Goal: Task Accomplishment & Management: Manage account settings

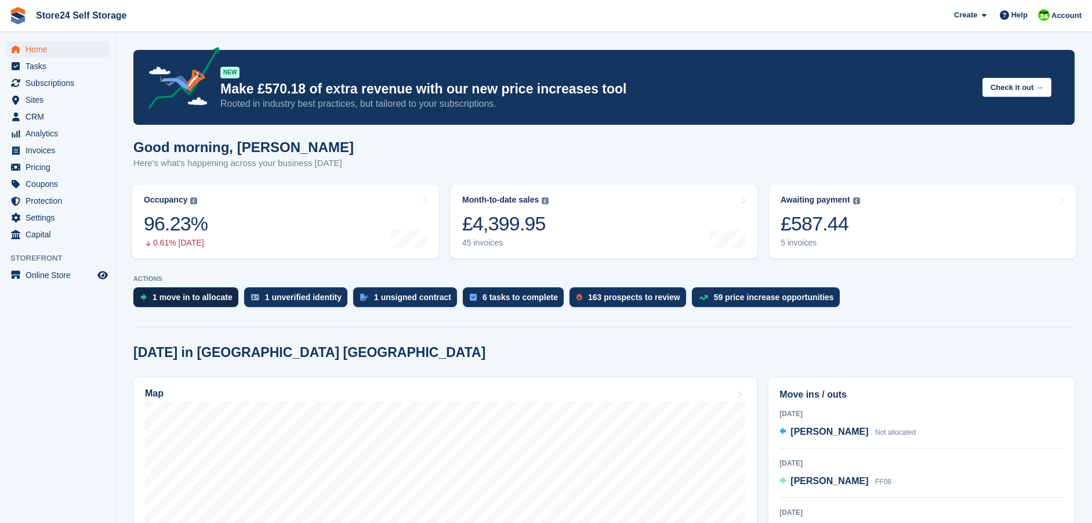
click at [183, 298] on div "1 move in to allocate" at bounding box center [193, 296] width 80 height 9
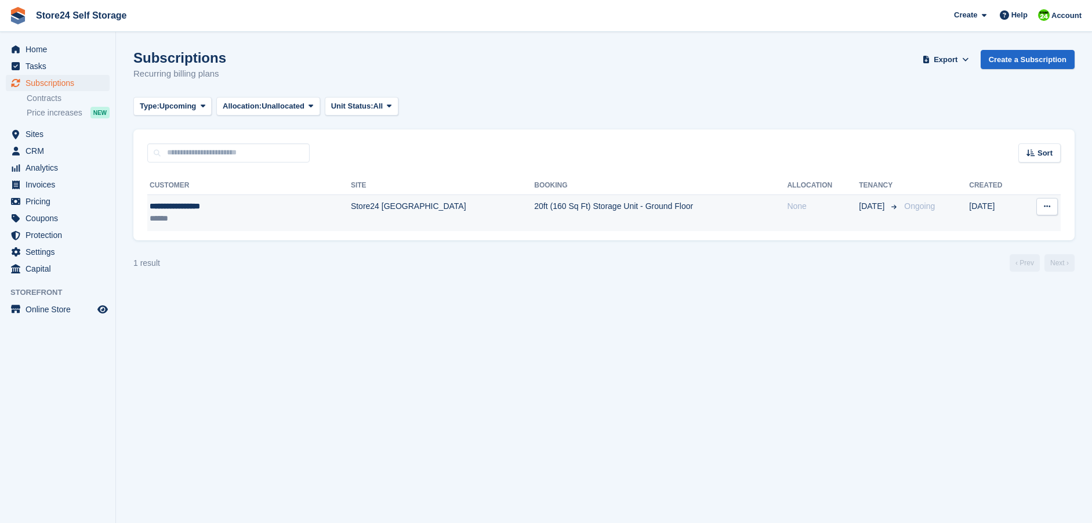
click at [193, 212] on div "**********" at bounding box center [212, 206] width 125 height 12
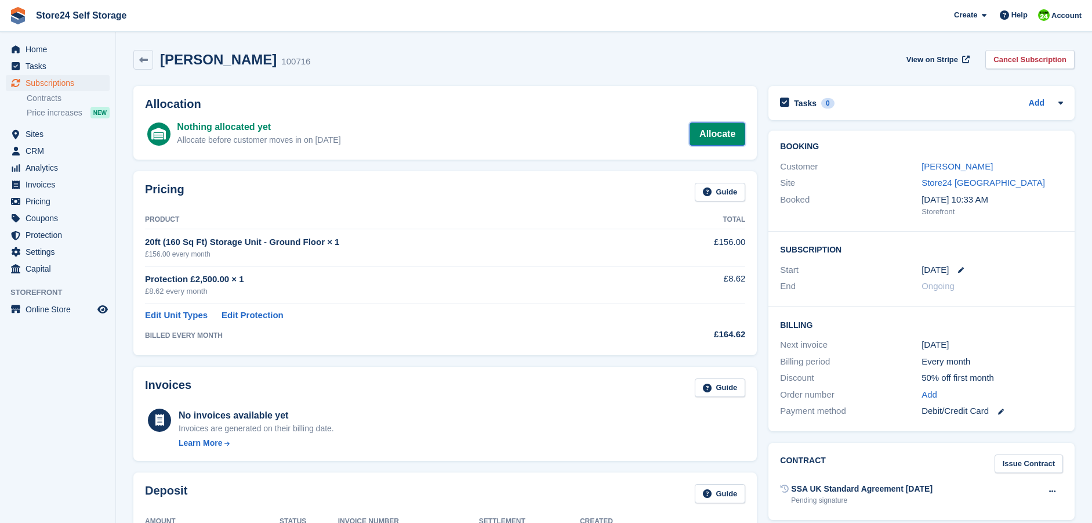
click at [722, 140] on link "Allocate" at bounding box center [718, 133] width 56 height 23
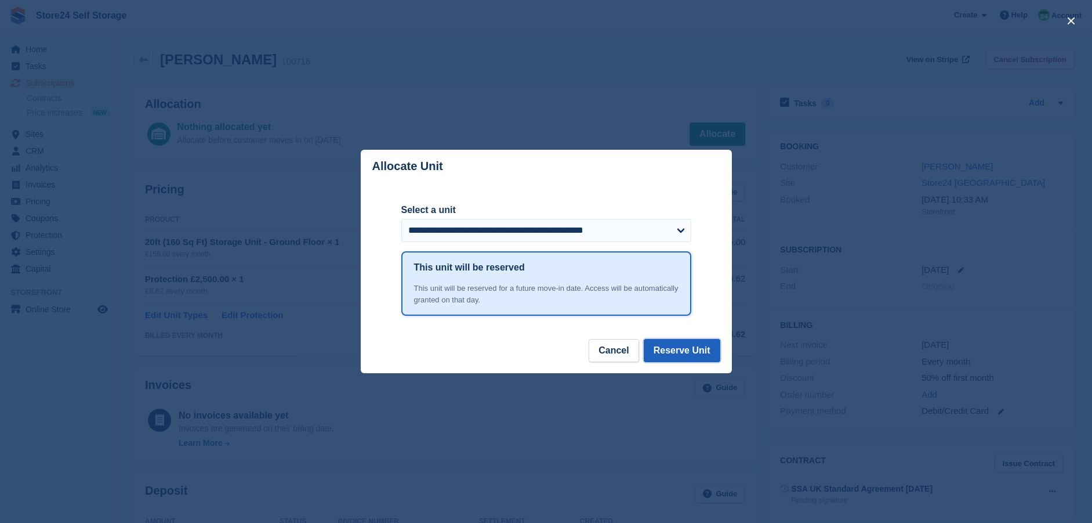
click at [669, 352] on button "Reserve Unit" at bounding box center [682, 350] width 77 height 23
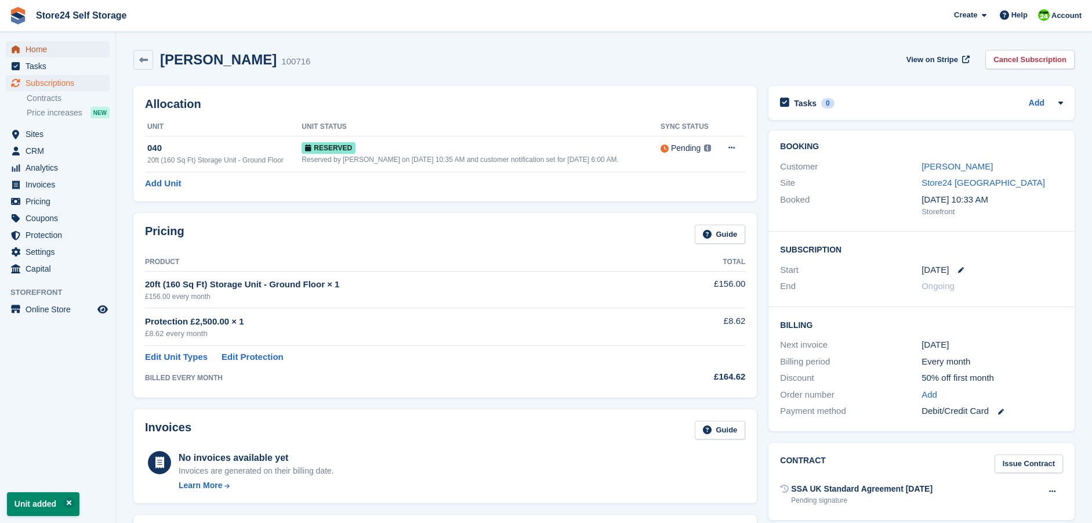
click at [32, 46] on span "Home" at bounding box center [61, 49] width 70 height 16
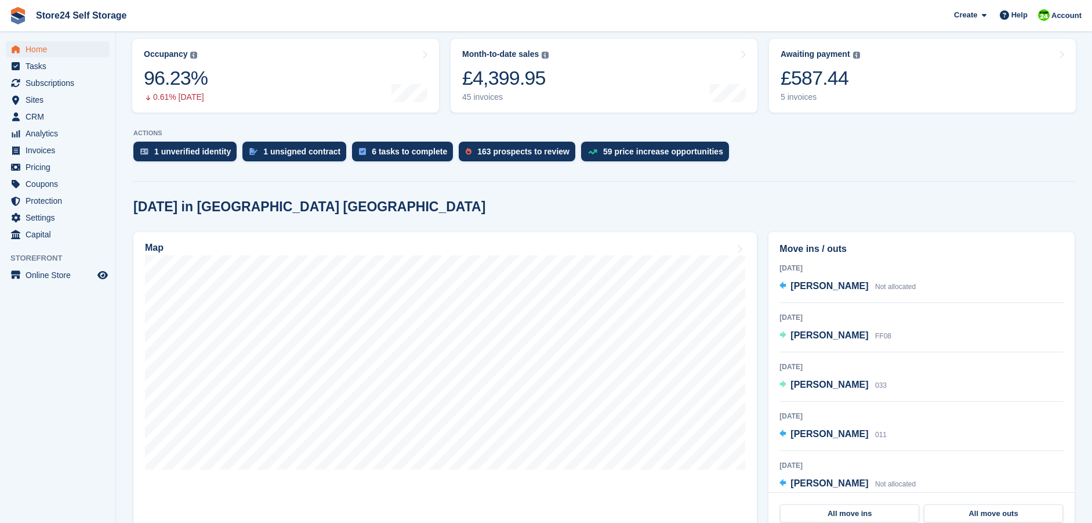
scroll to position [174, 0]
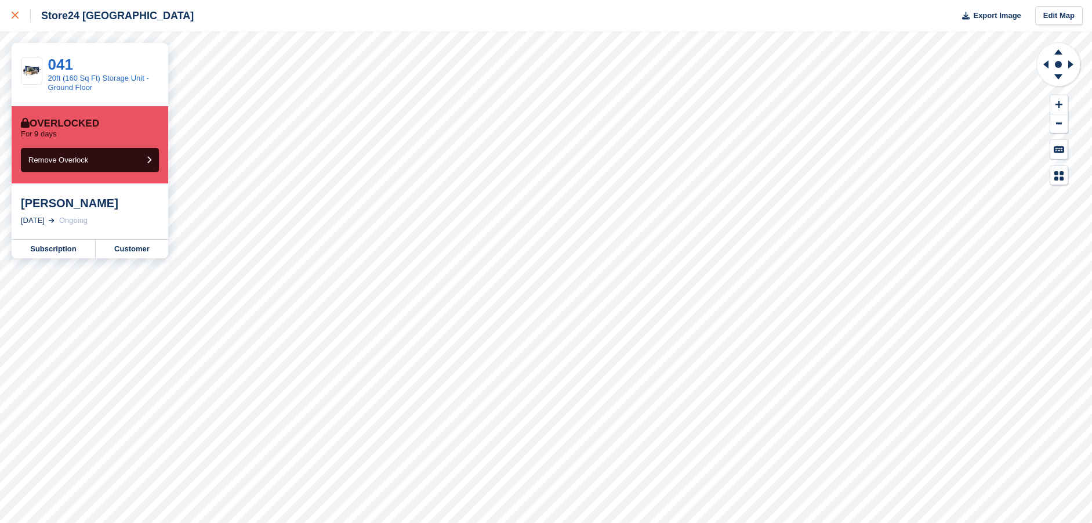
click at [14, 19] on icon at bounding box center [15, 15] width 7 height 7
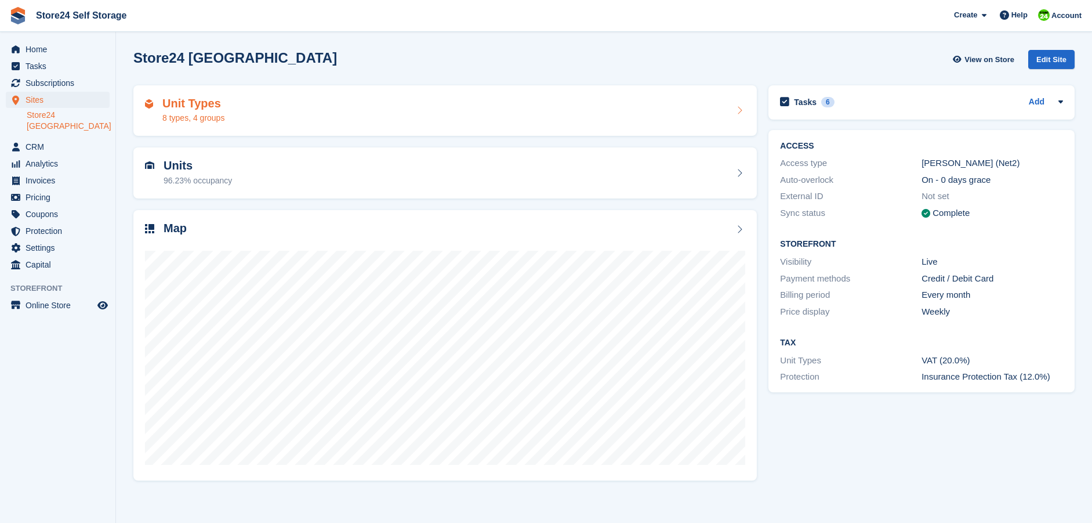
click at [204, 105] on h2 "Unit Types" at bounding box center [193, 103] width 62 height 13
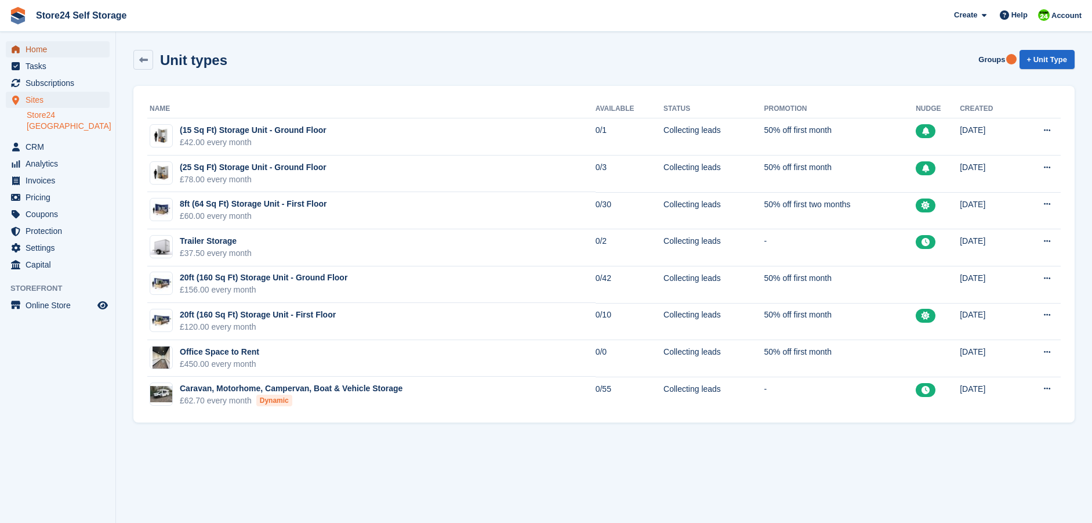
click at [28, 49] on span "Home" at bounding box center [61, 49] width 70 height 16
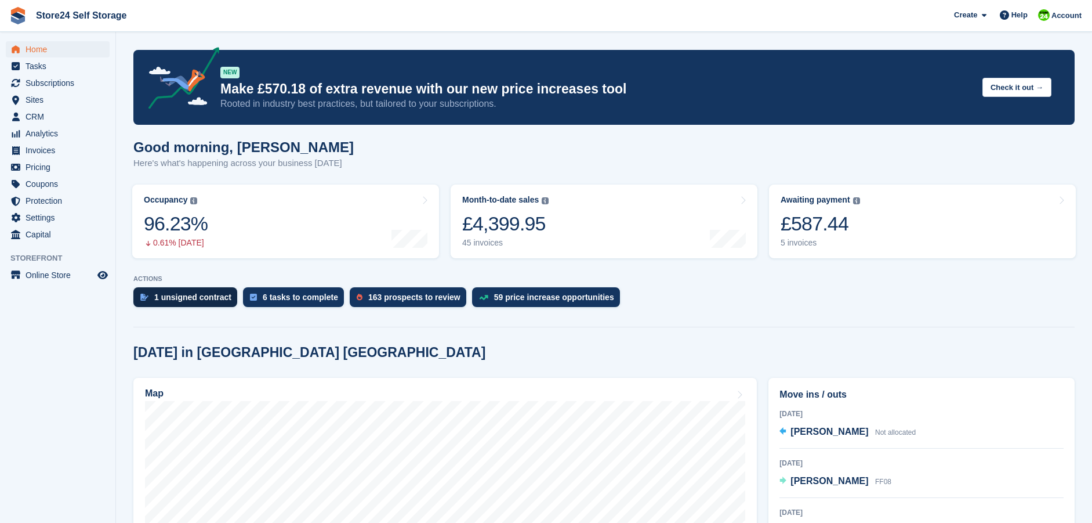
click at [162, 300] on div "1 unsigned contract" at bounding box center [192, 296] width 77 height 9
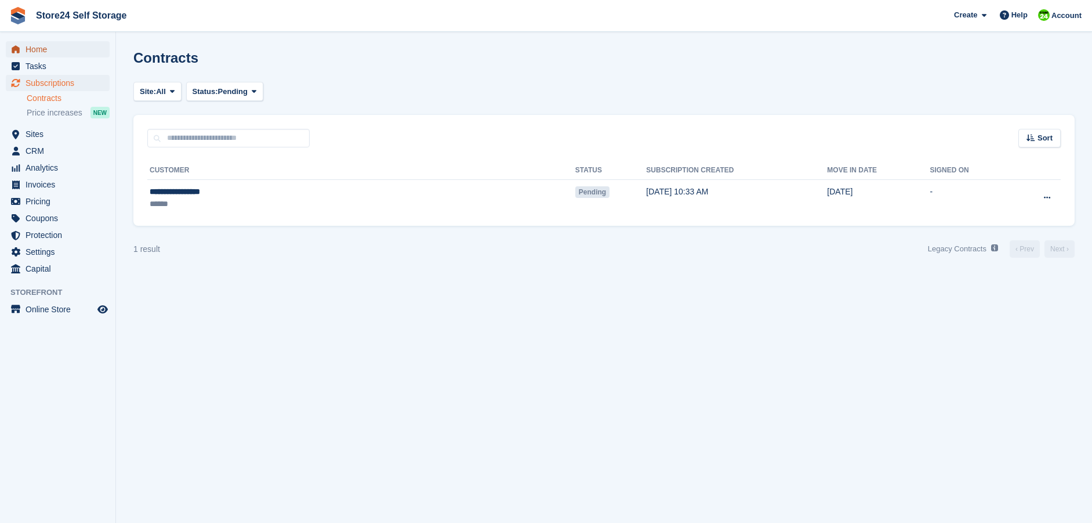
click at [29, 41] on span "Home" at bounding box center [61, 49] width 70 height 16
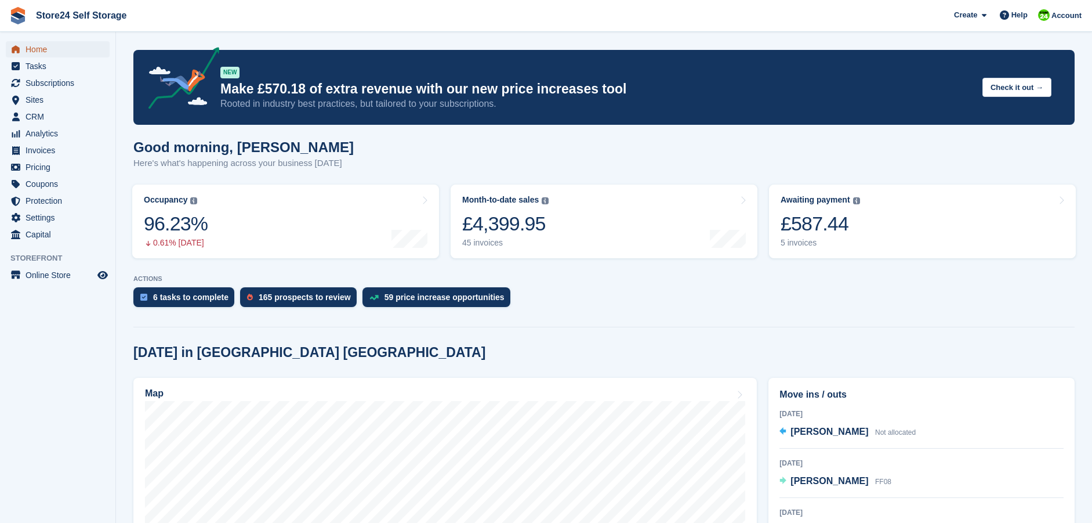
click at [29, 49] on span "Home" at bounding box center [61, 49] width 70 height 16
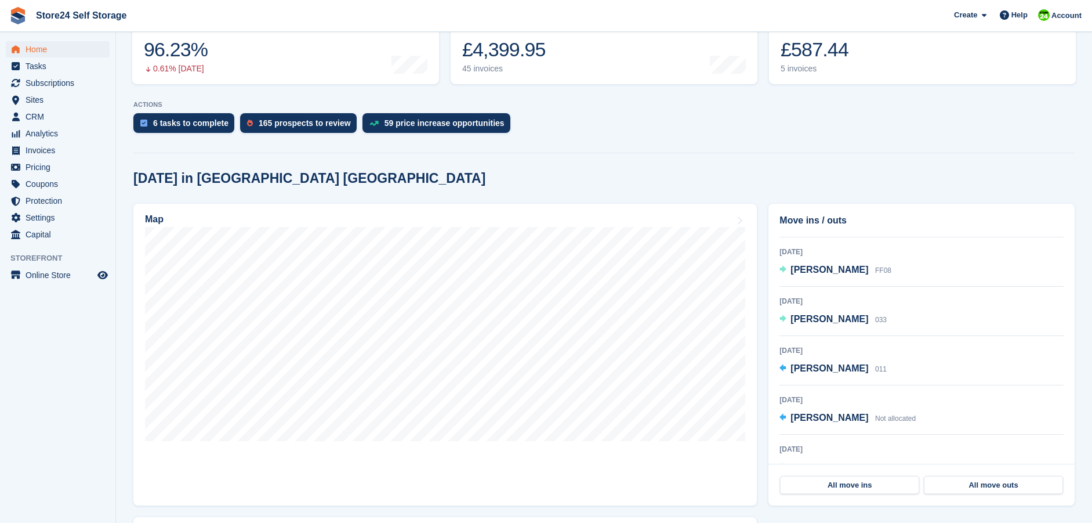
scroll to position [57, 0]
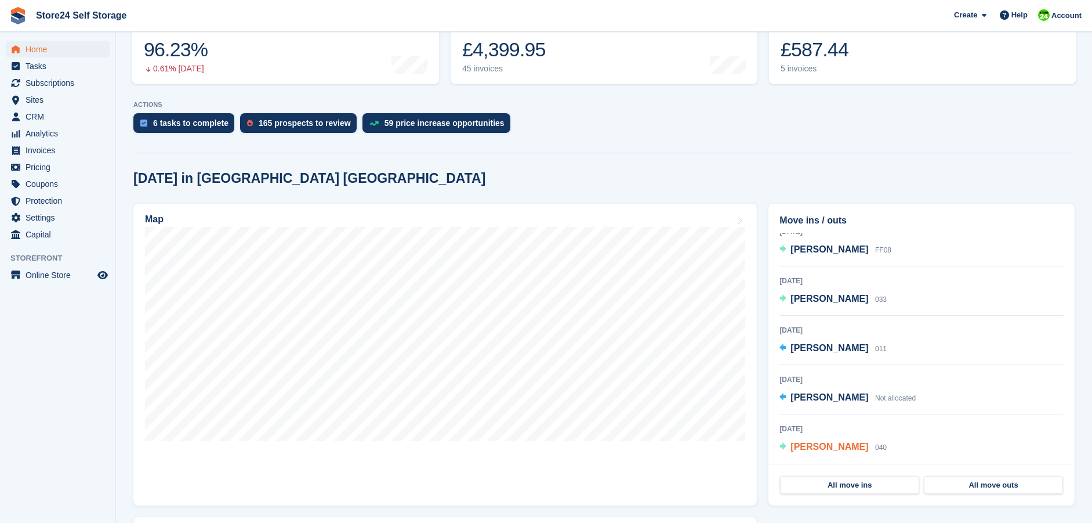
click at [822, 448] on span "[PERSON_NAME]" at bounding box center [829, 446] width 78 height 10
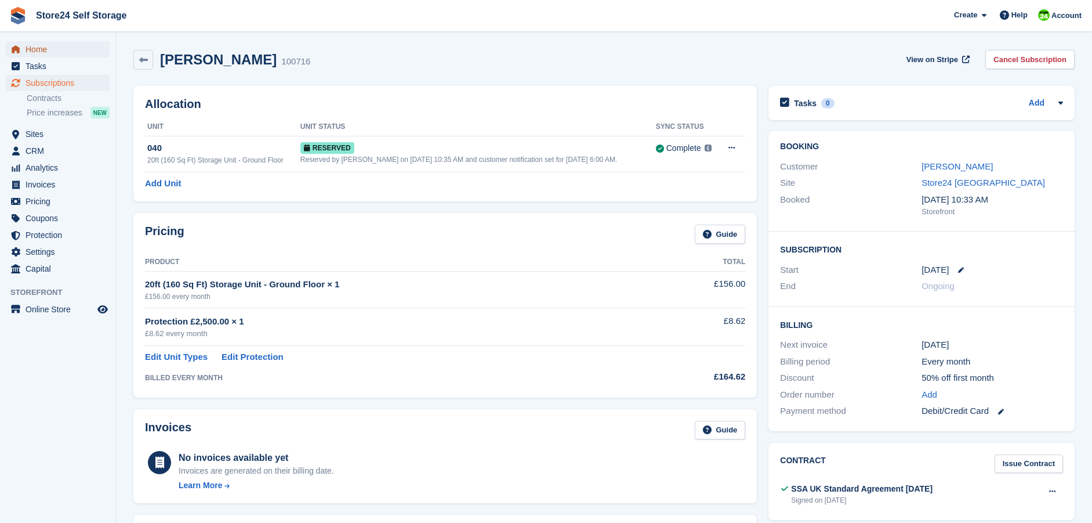
click at [30, 48] on span "Home" at bounding box center [61, 49] width 70 height 16
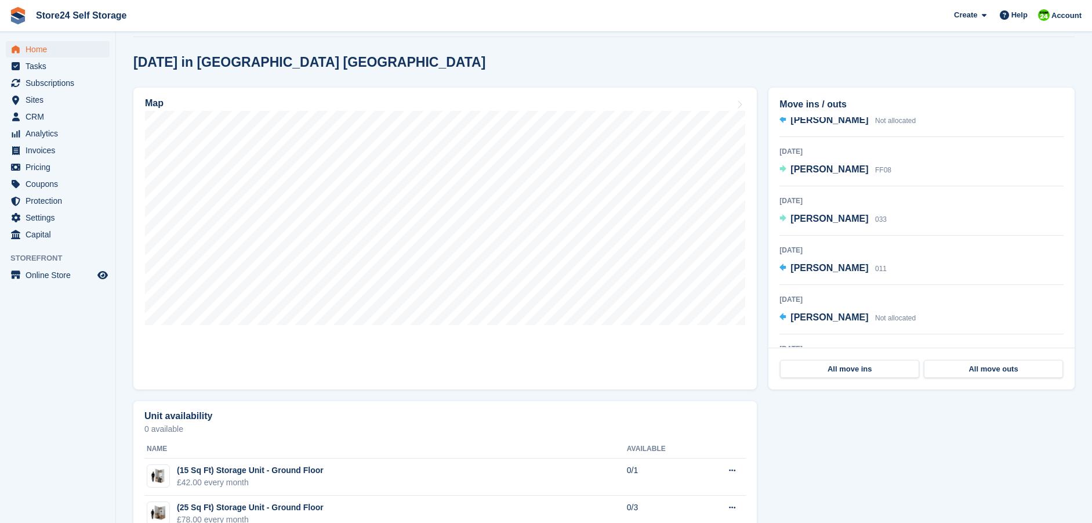
scroll to position [57, 0]
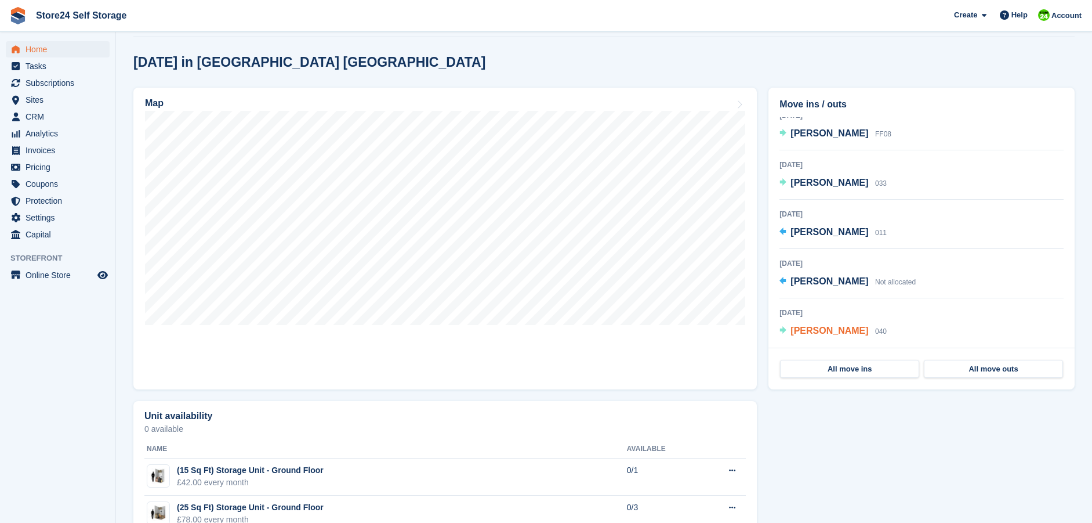
click at [828, 331] on span "[PERSON_NAME]" at bounding box center [829, 330] width 78 height 10
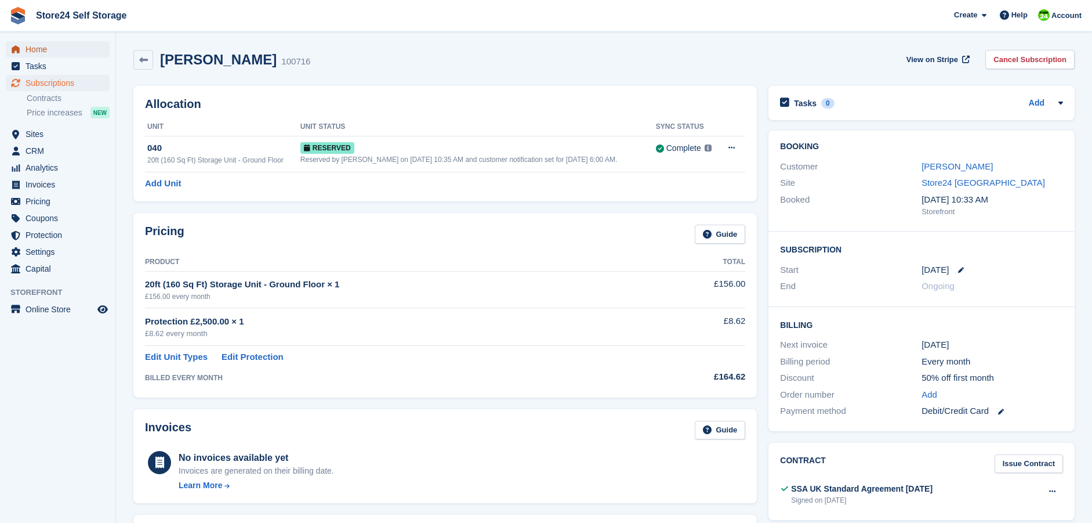
click at [39, 49] on span "Home" at bounding box center [61, 49] width 70 height 16
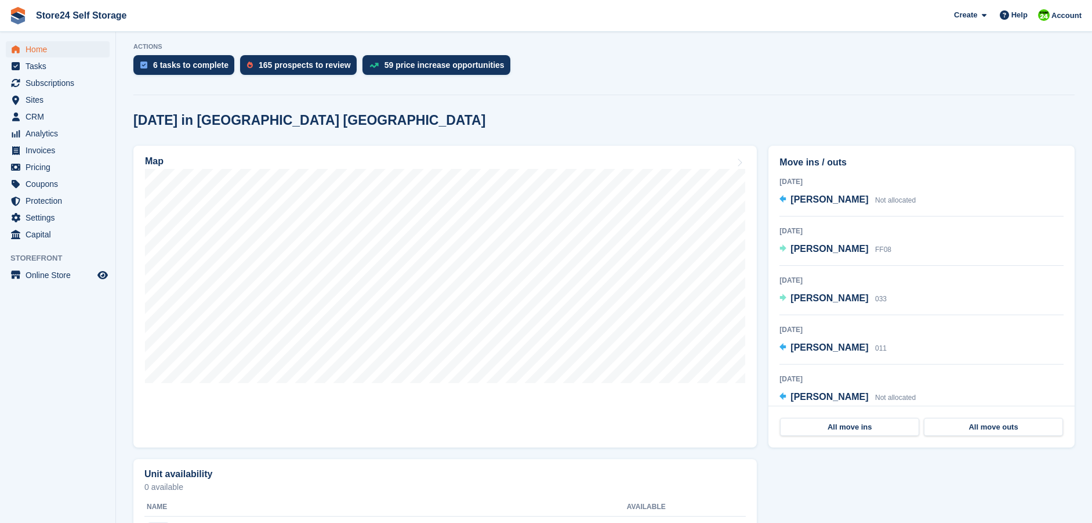
scroll to position [57, 0]
